Goal: Transaction & Acquisition: Purchase product/service

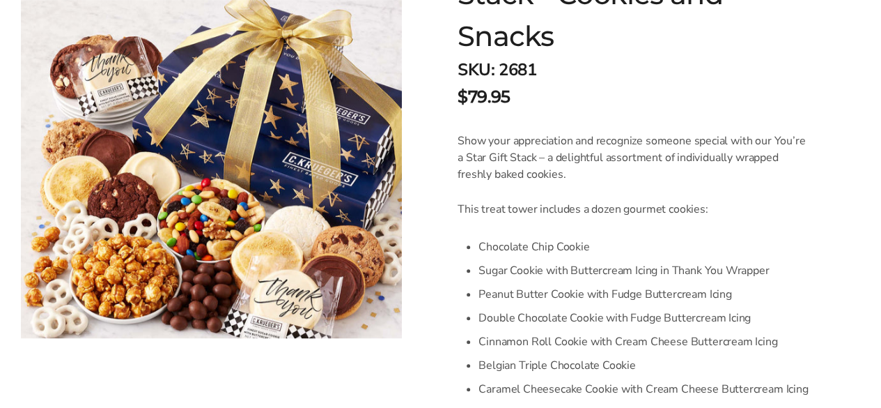
scroll to position [209, 0]
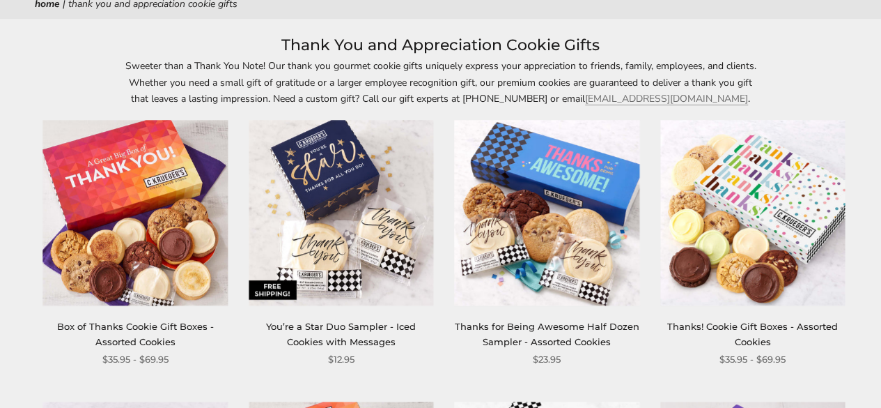
scroll to position [209, 0]
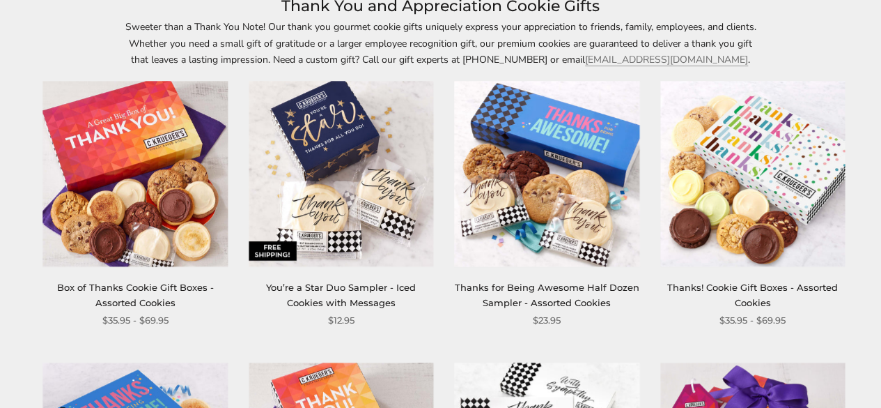
click at [87, 217] on img at bounding box center [135, 174] width 185 height 185
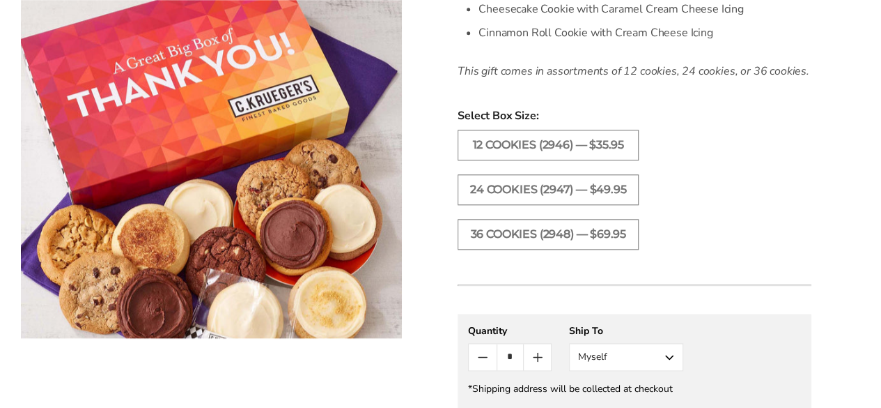
scroll to position [697, 0]
